Goal: Transaction & Acquisition: Book appointment/travel/reservation

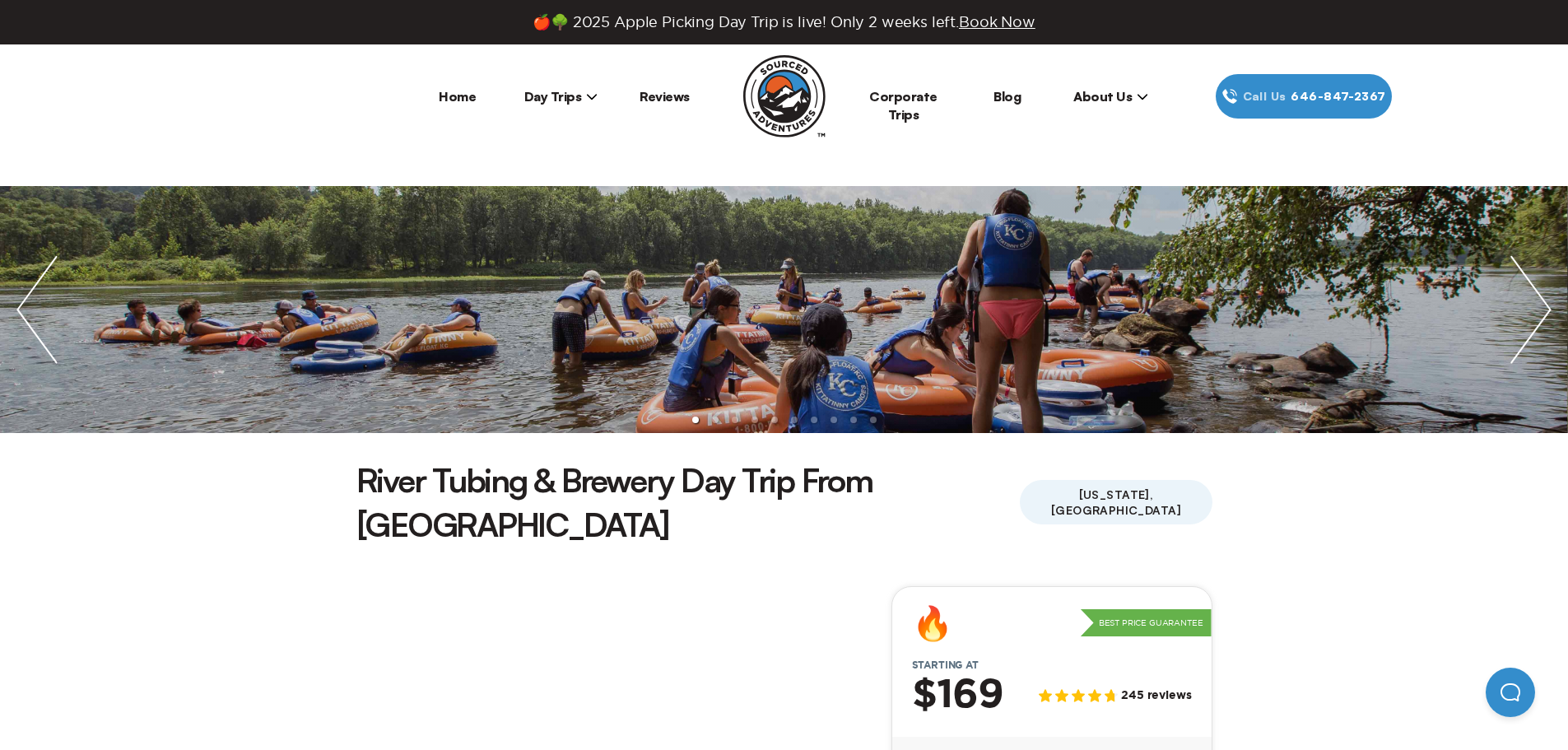
click at [580, 91] on span "Day Trips" at bounding box center [562, 96] width 74 height 17
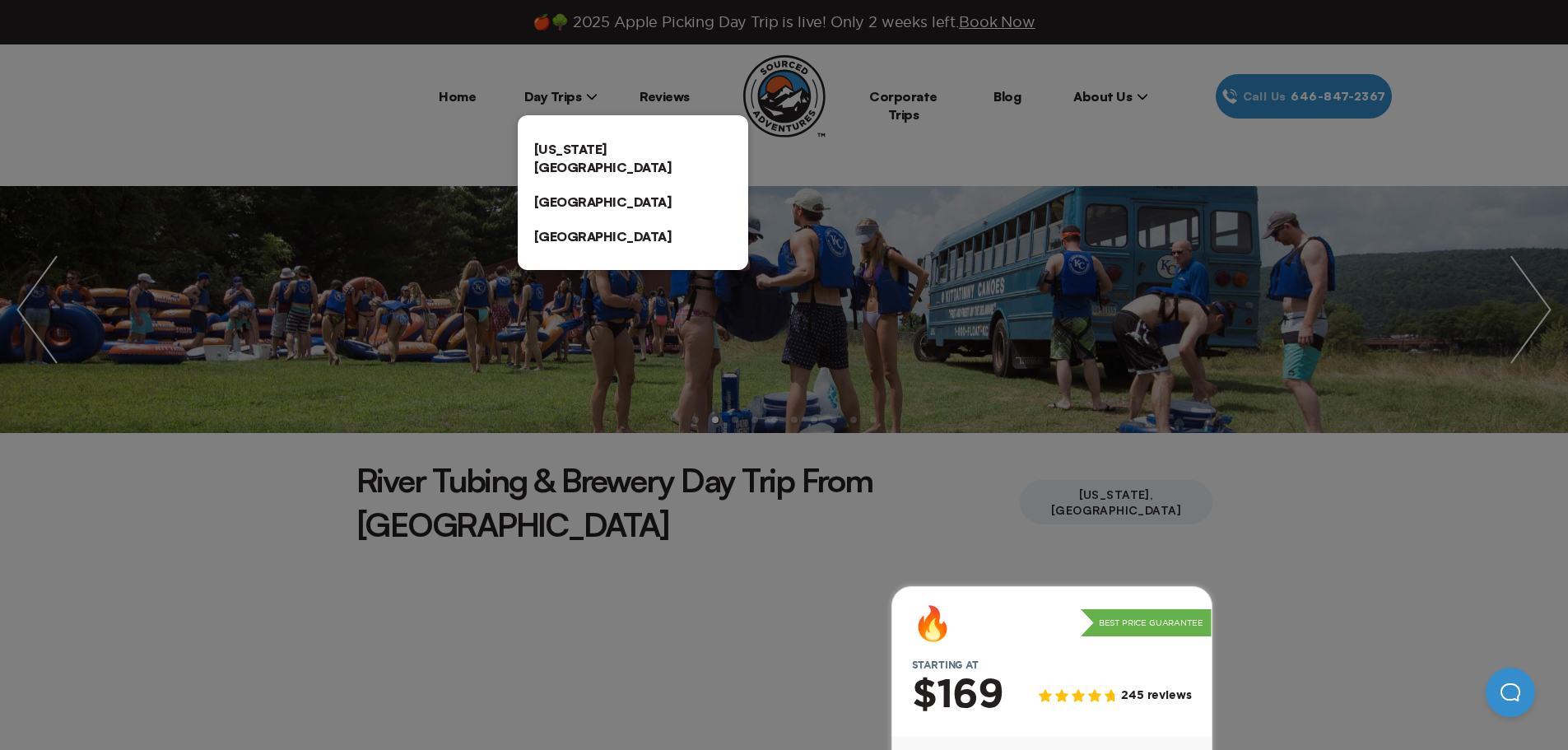
click at [563, 143] on link "[US_STATE][GEOGRAPHIC_DATA]" at bounding box center [632, 158] width 230 height 53
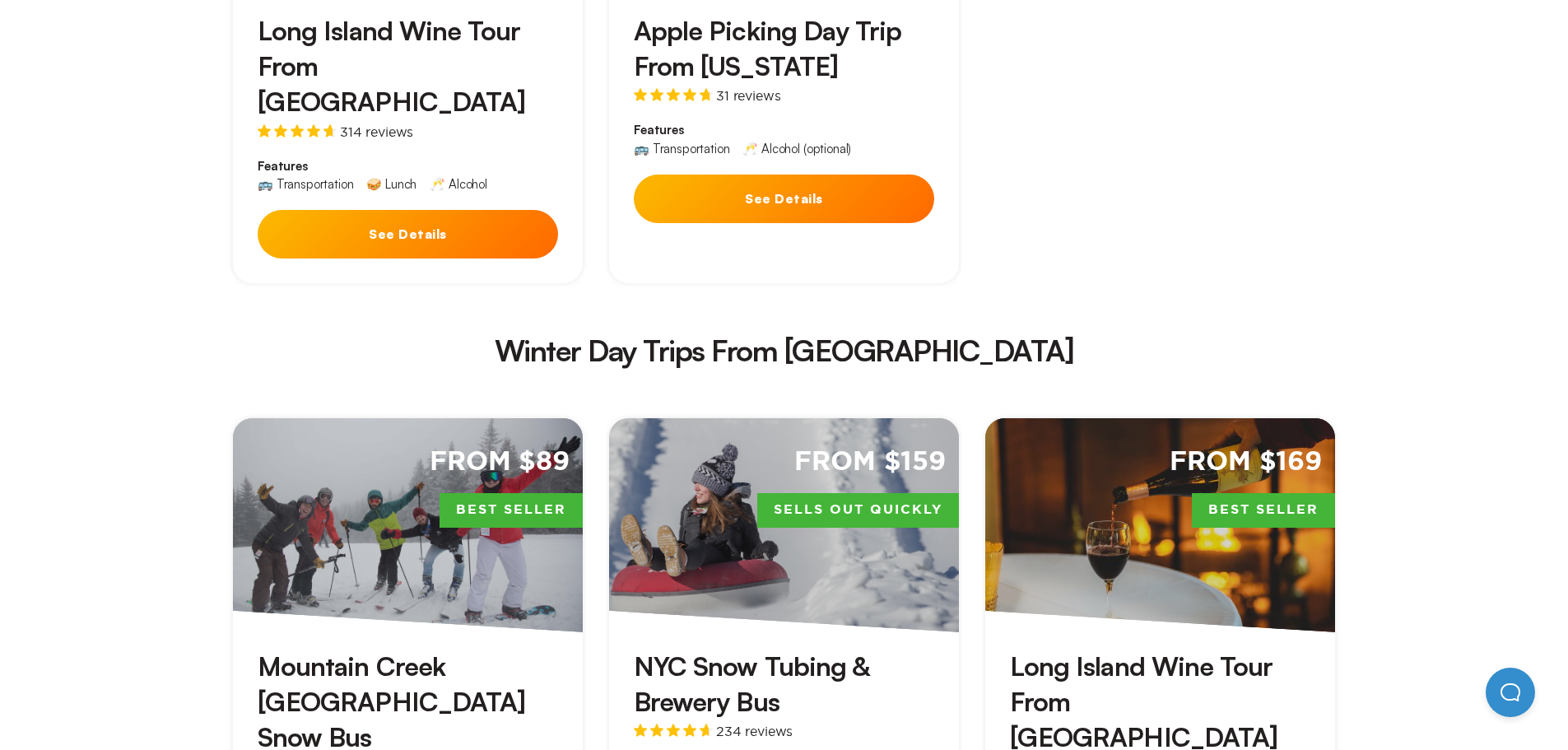
scroll to position [2799, 0]
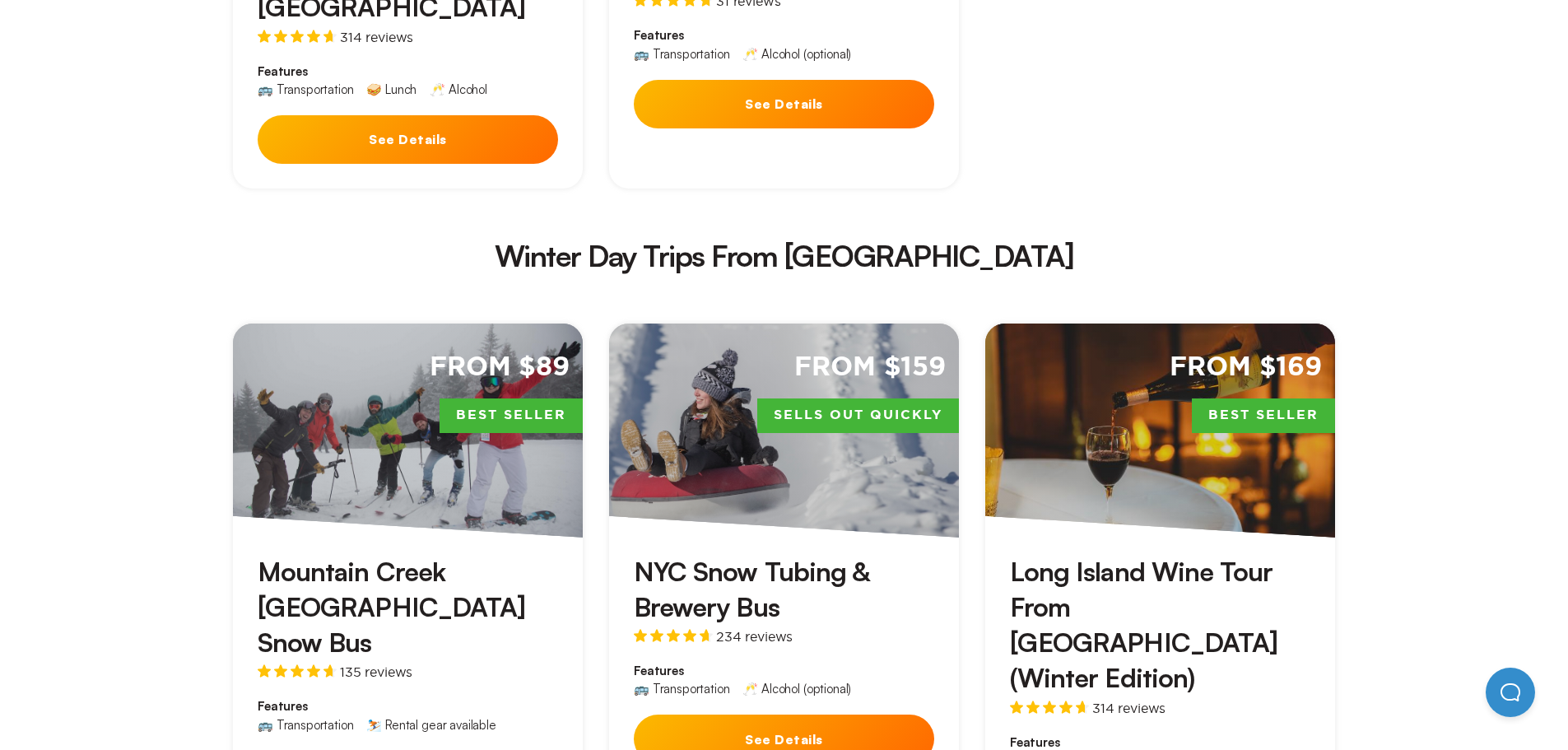
click at [687, 554] on h3 "NYC Snow Tubing & Brewery Bus" at bounding box center [784, 589] width 301 height 71
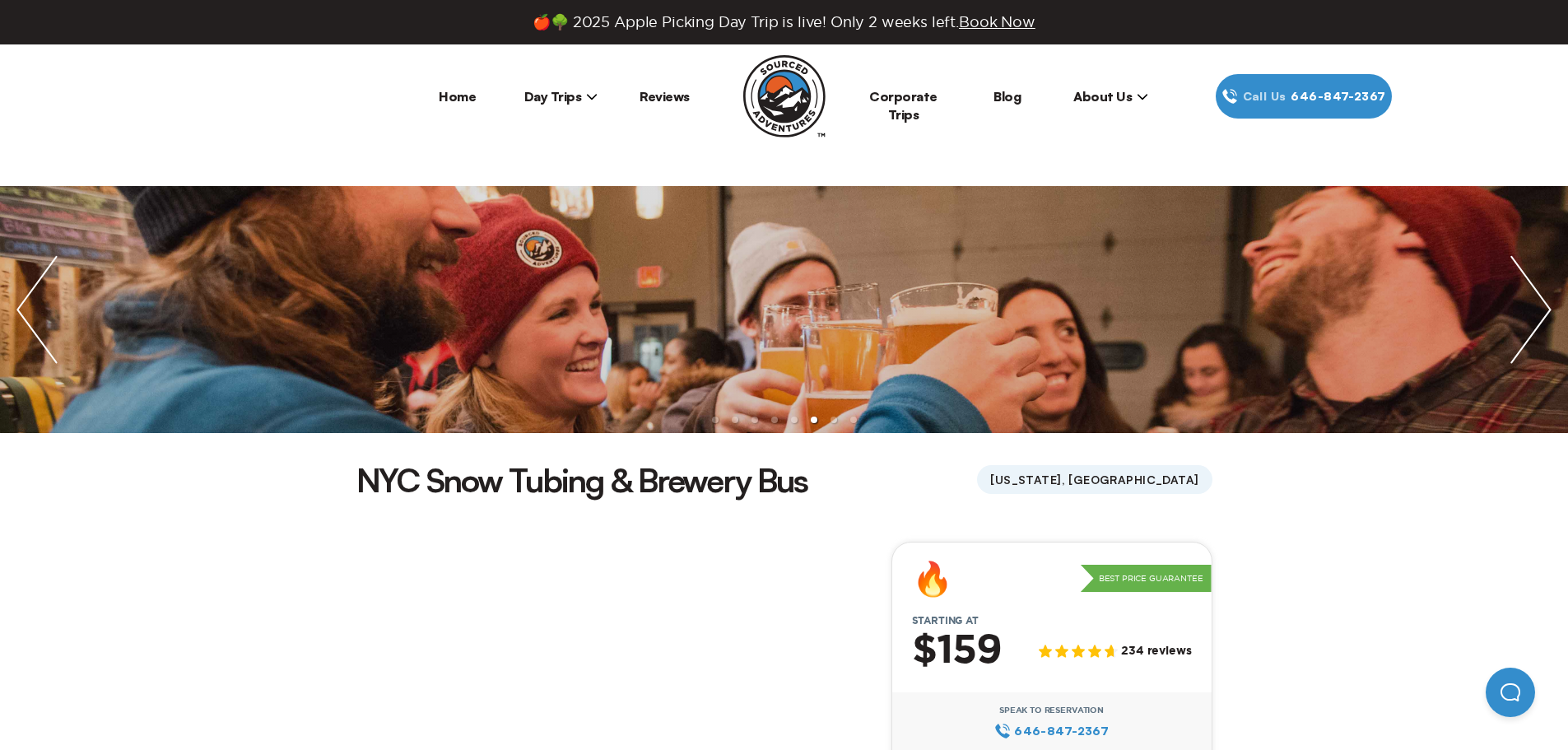
click at [1533, 316] on img "next slide / item" at bounding box center [1531, 310] width 74 height 247
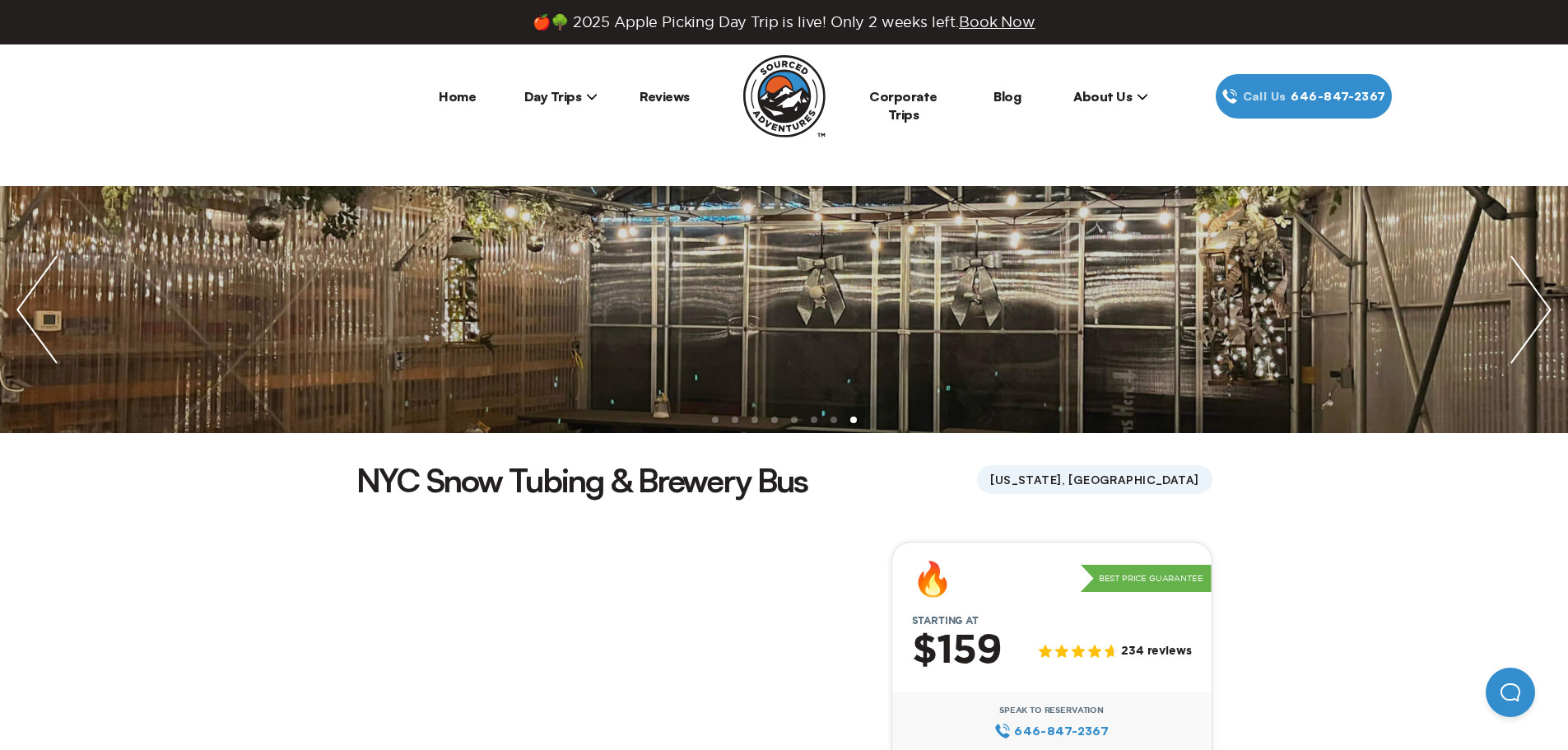
click at [1533, 316] on img "next slide / item" at bounding box center [1531, 310] width 74 height 247
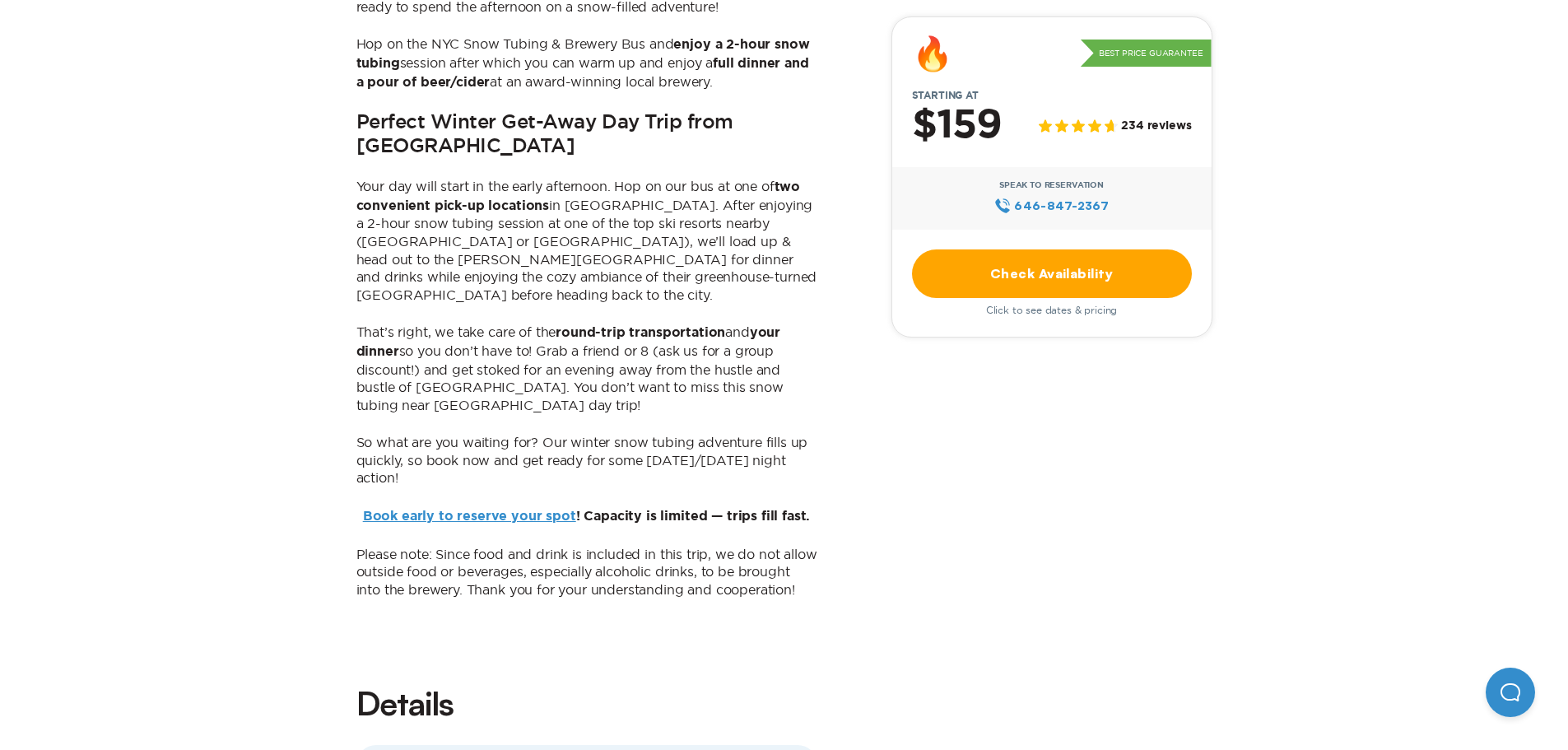
scroll to position [824, 0]
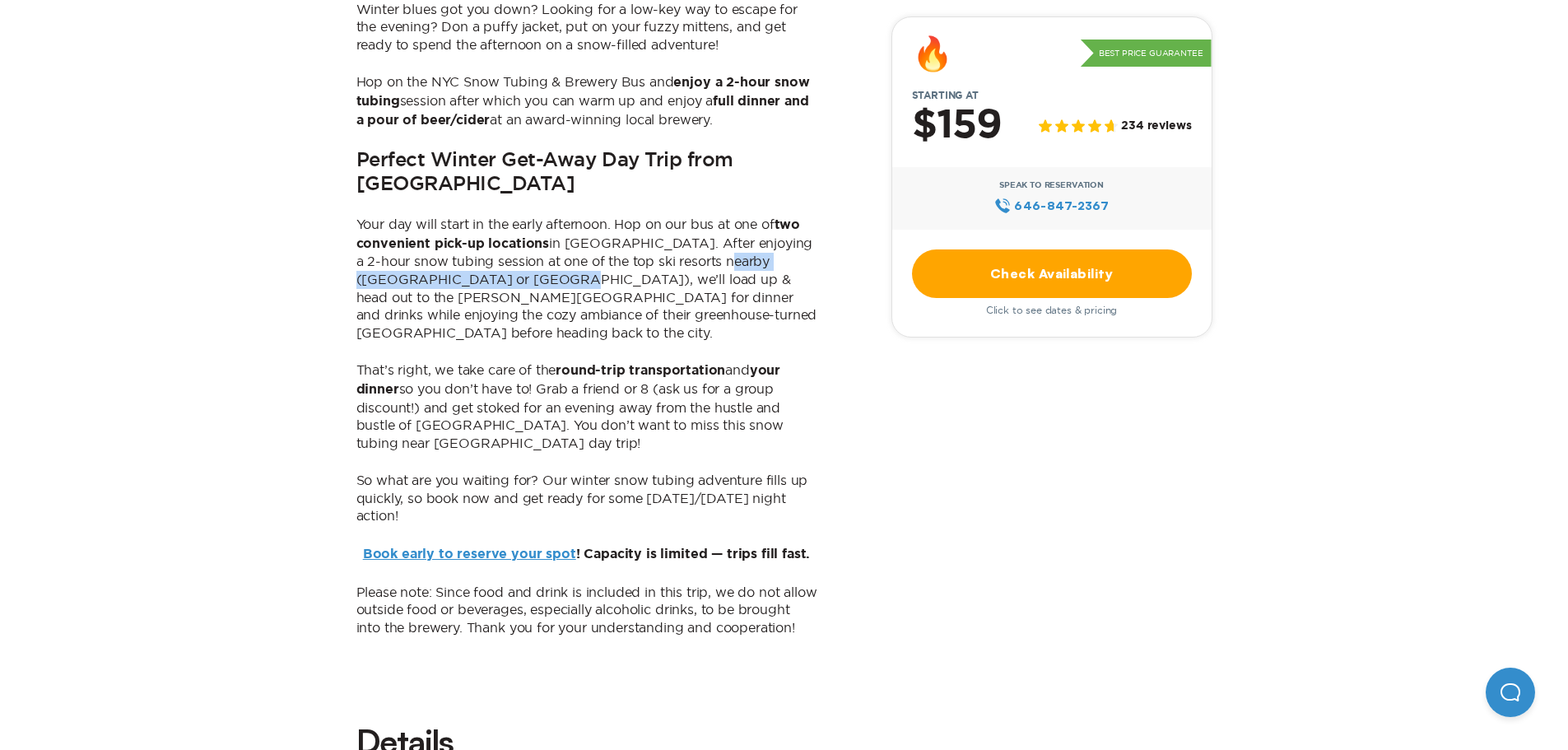
drag, startPoint x: 726, startPoint y: 208, endPoint x: 547, endPoint y: 229, distance: 180.2
click at [547, 229] on p "Your day will start in the early afternoon. Hop on our bus at one of two conven…" at bounding box center [587, 278] width 461 height 125
copy p "[GEOGRAPHIC_DATA] or [GEOGRAPHIC_DATA])"
